Goal: Task Accomplishment & Management: Manage account settings

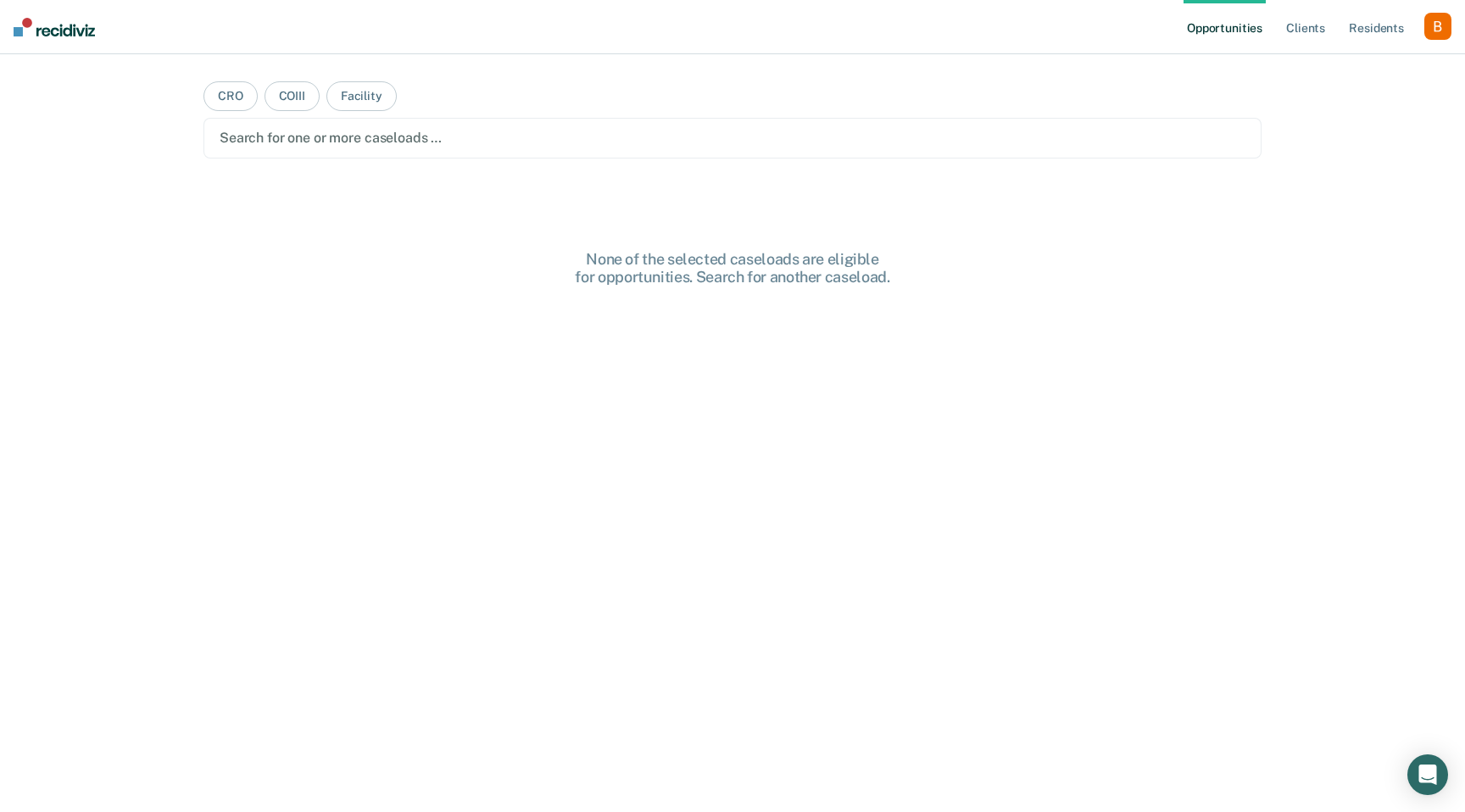
click at [1441, 39] on div "button" at bounding box center [1437, 26] width 27 height 27
click at [1383, 69] on link "Profile" at bounding box center [1369, 69] width 137 height 15
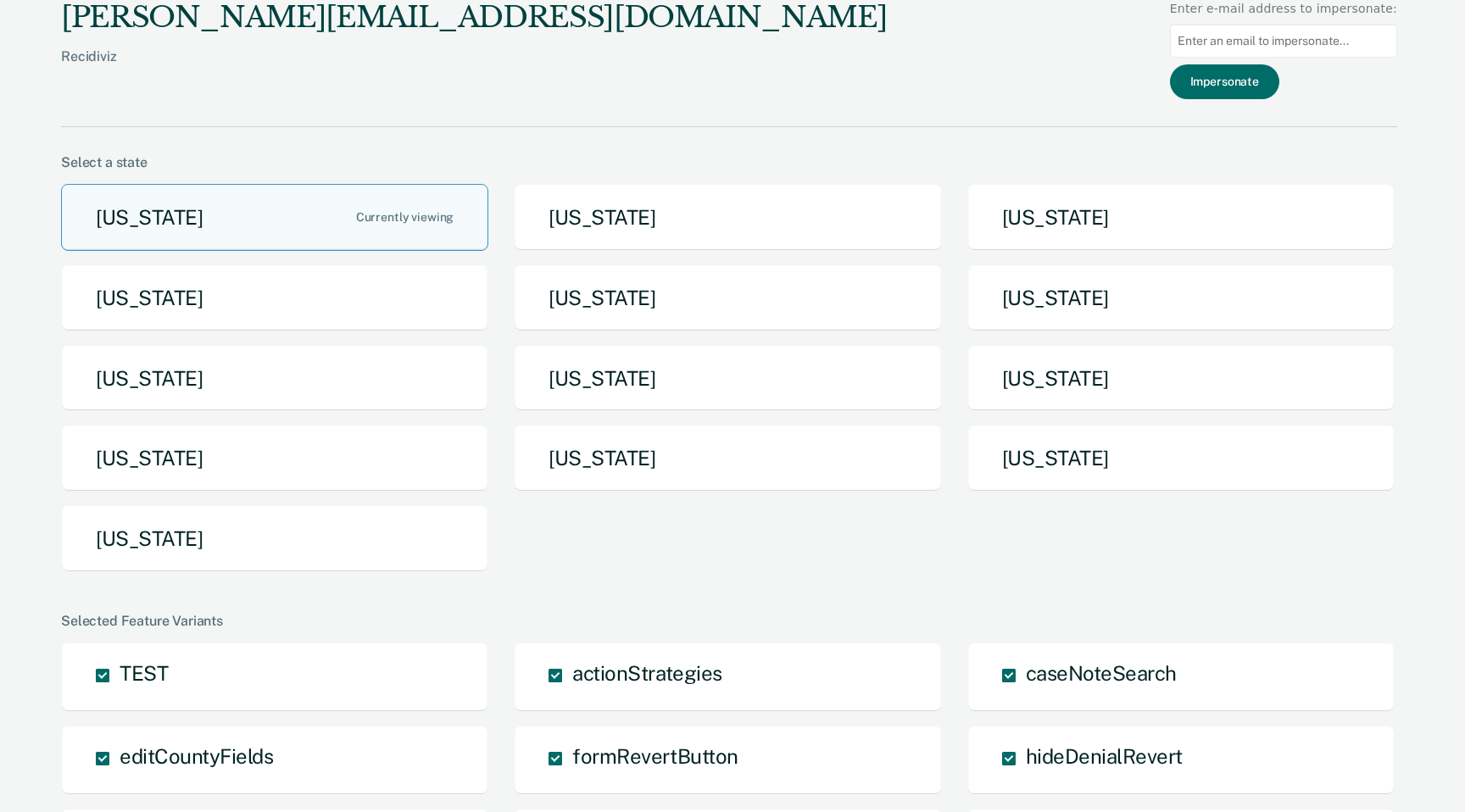
click at [1291, 47] on input at bounding box center [1283, 41] width 227 height 33
type input "[EMAIL_ADDRESS][DOMAIN_NAME]"
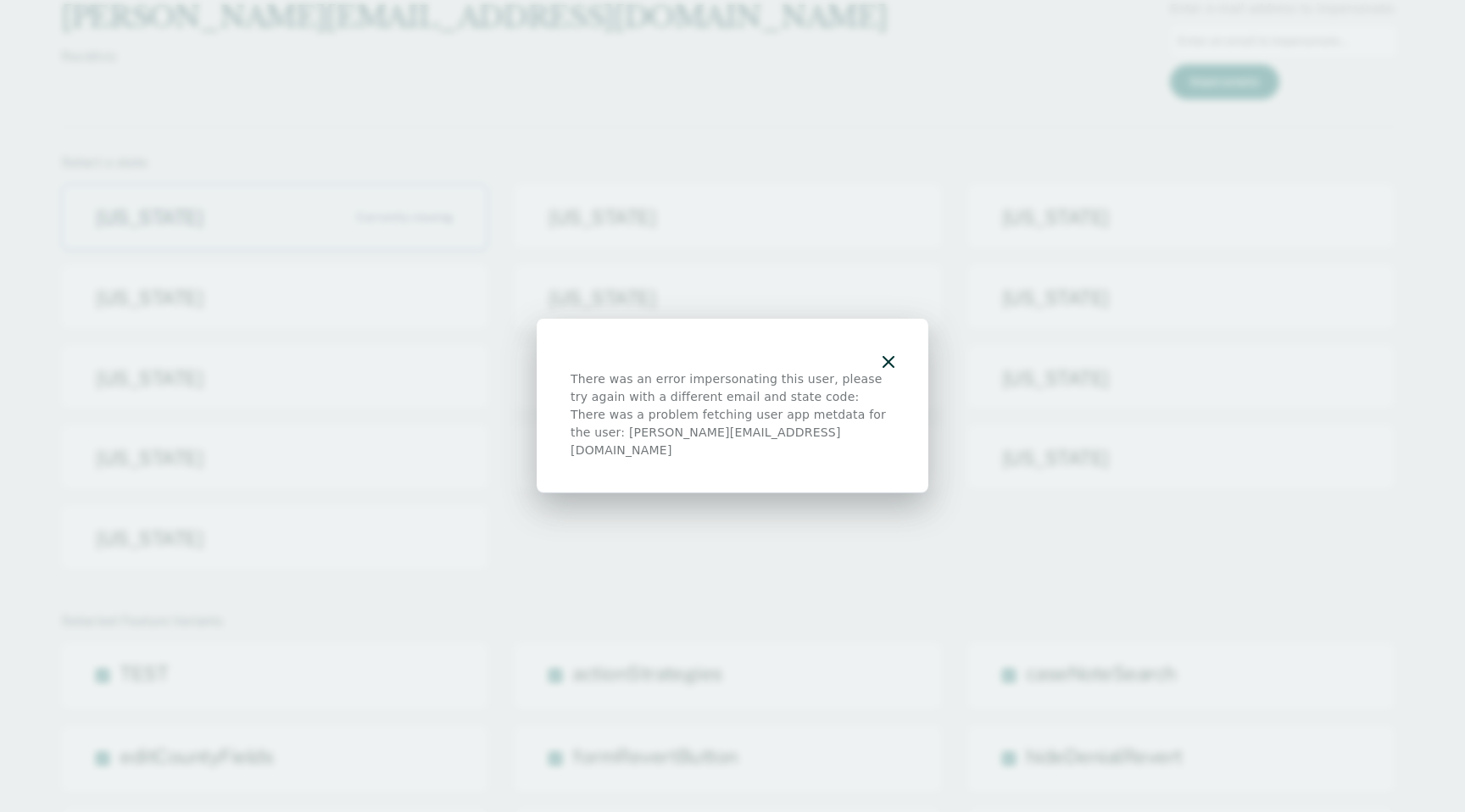
click at [890, 364] on button "button" at bounding box center [889, 361] width 12 height 15
